Goal: Transaction & Acquisition: Download file/media

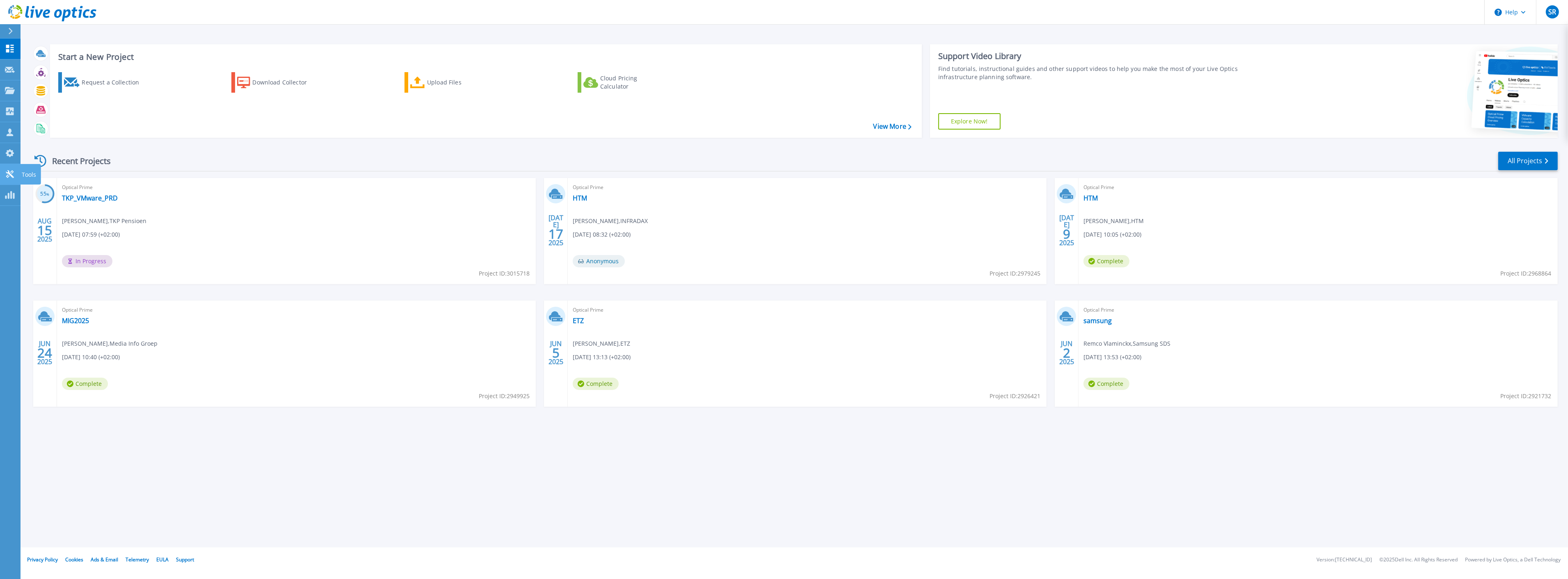
click at [10, 173] on icon at bounding box center [9, 174] width 8 height 8
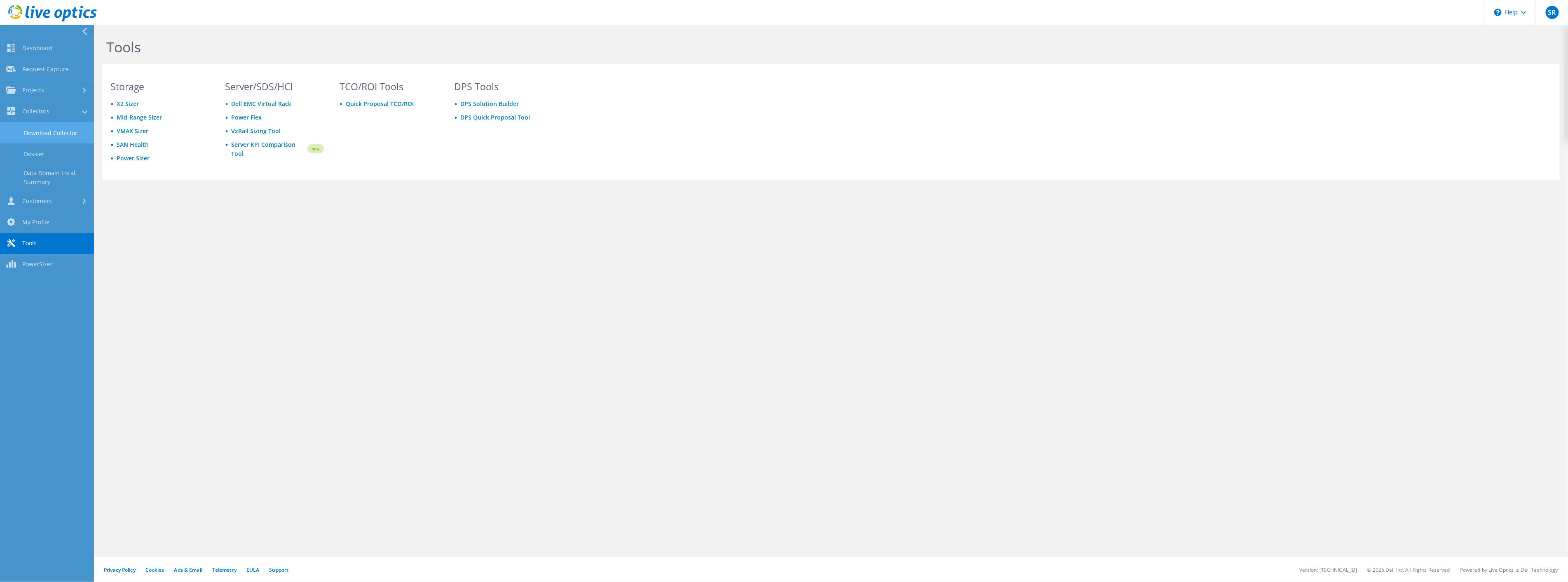
click at [54, 130] on link "Download Collector" at bounding box center [47, 133] width 94 height 21
